Goal: Transaction & Acquisition: Book appointment/travel/reservation

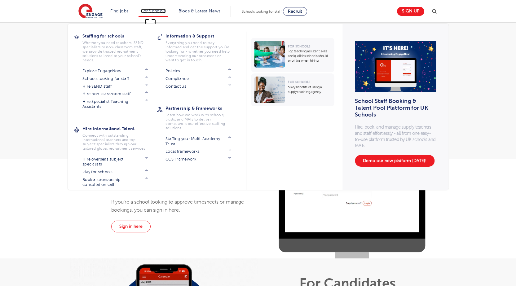
click at [149, 10] on link "For Schools" at bounding box center [153, 11] width 24 height 5
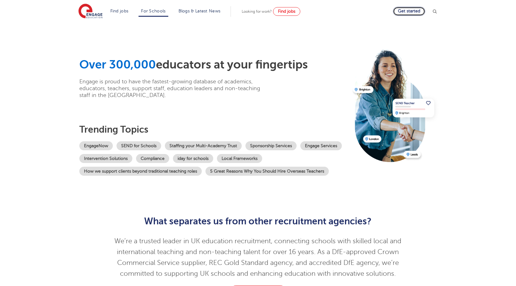
click at [408, 9] on link "Get started" at bounding box center [409, 11] width 32 height 9
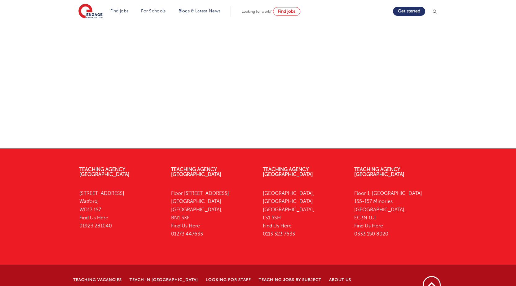
scroll to position [248, 0]
